Goal: Information Seeking & Learning: Learn about a topic

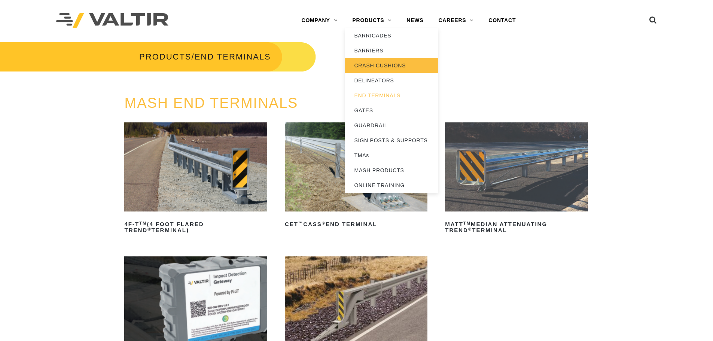
click at [367, 67] on link "CRASH CUSHIONS" at bounding box center [392, 65] width 94 height 15
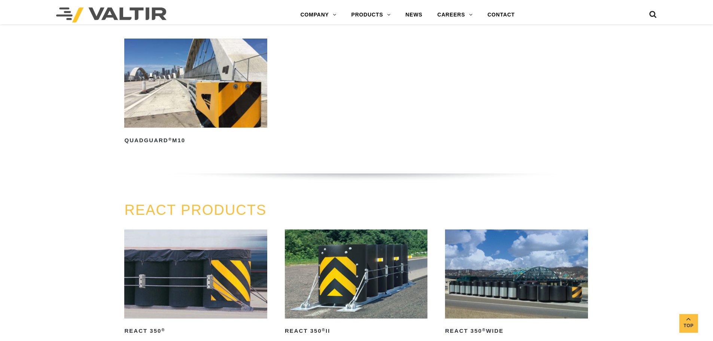
scroll to position [561, 0]
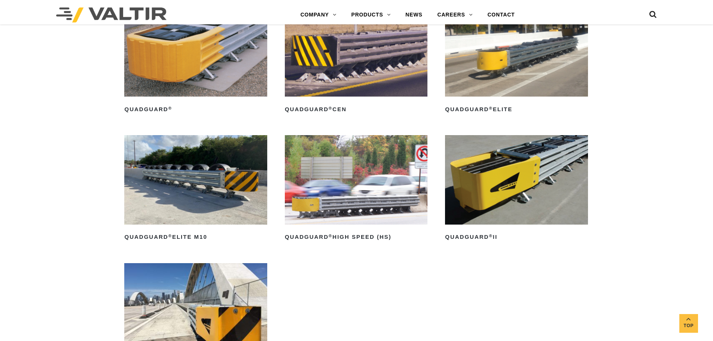
click at [500, 193] on img at bounding box center [516, 179] width 143 height 89
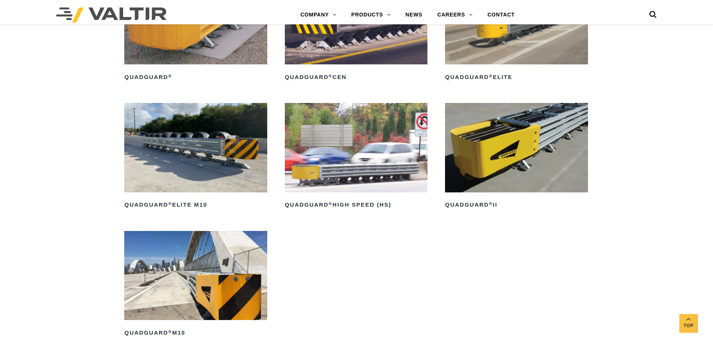
scroll to position [636, 0]
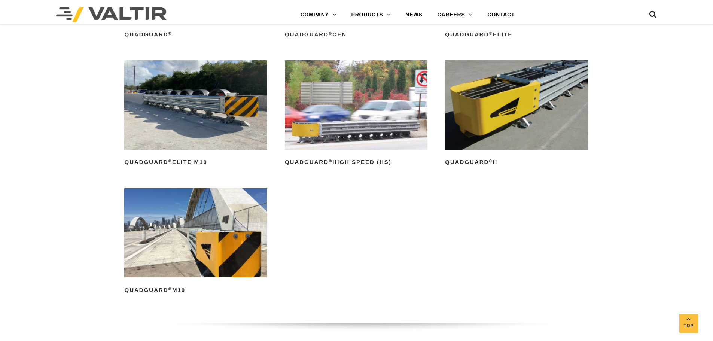
click at [238, 215] on img at bounding box center [195, 232] width 143 height 89
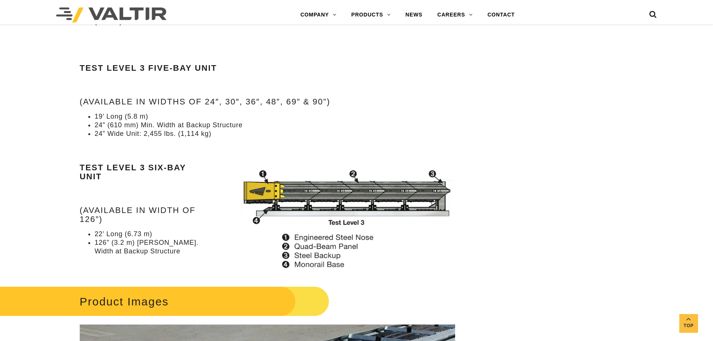
scroll to position [748, 0]
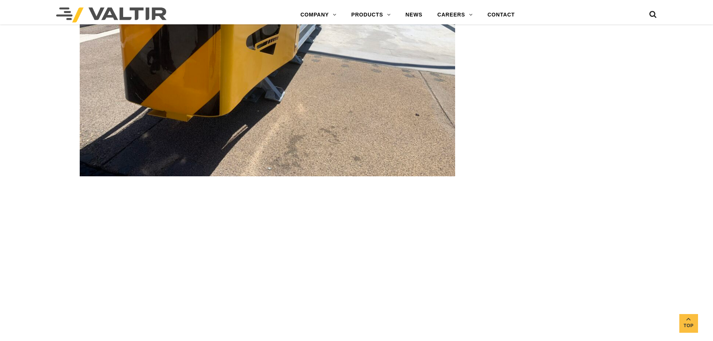
scroll to position [2507, 0]
